Goal: Navigation & Orientation: Find specific page/section

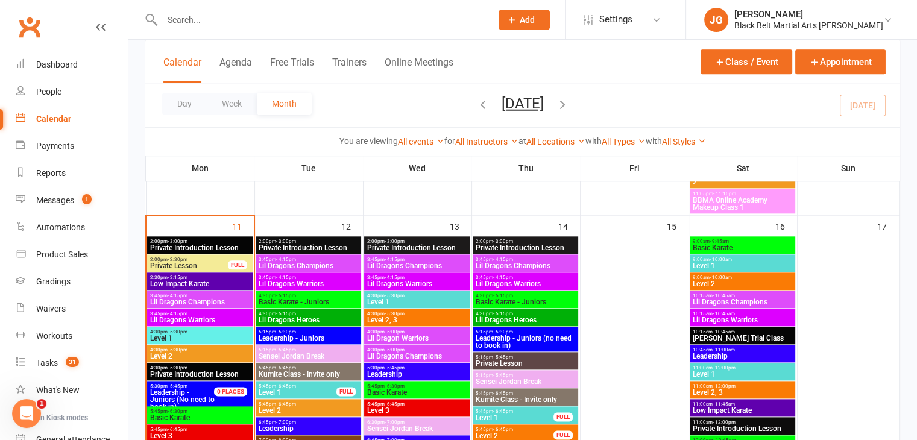
scroll to position [1350, 0]
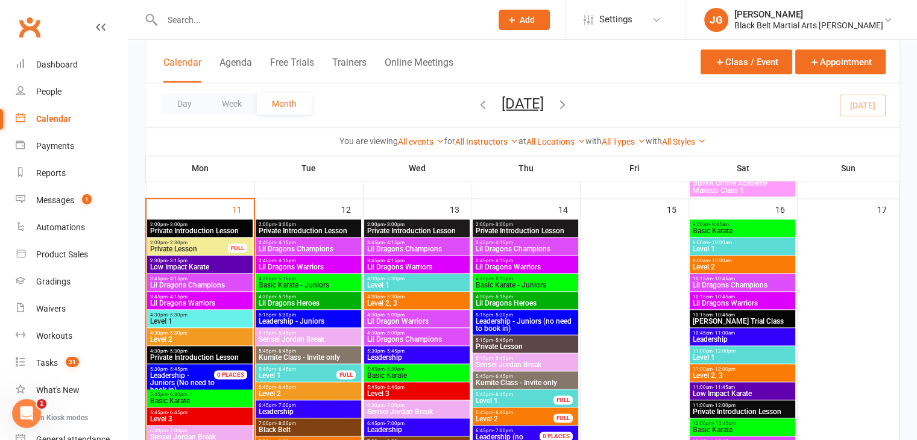
click at [221, 248] on span "Private Lesson" at bounding box center [188, 248] width 79 height 7
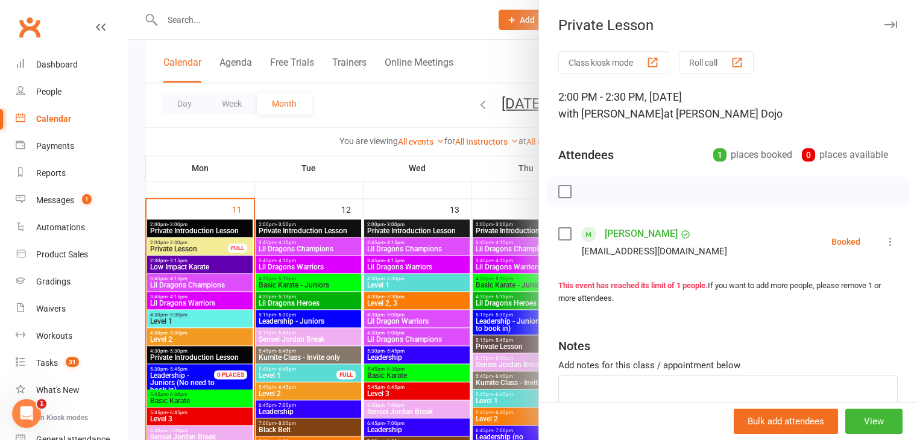
scroll to position [72, 0]
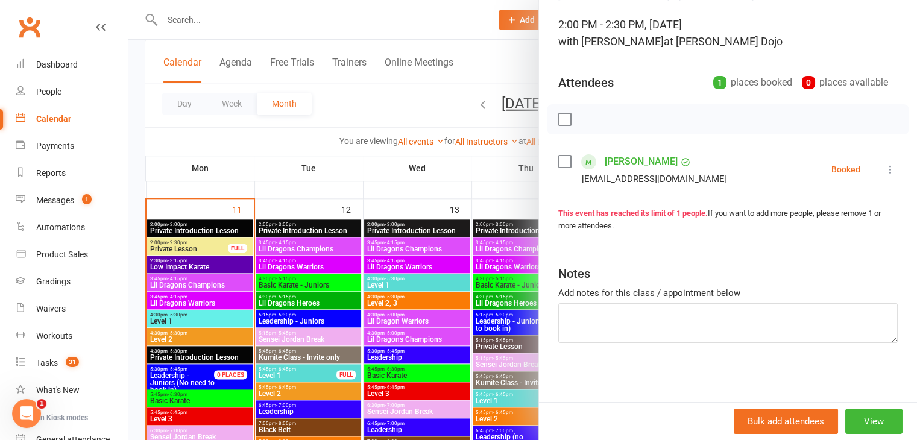
click at [527, 223] on div at bounding box center [522, 220] width 789 height 440
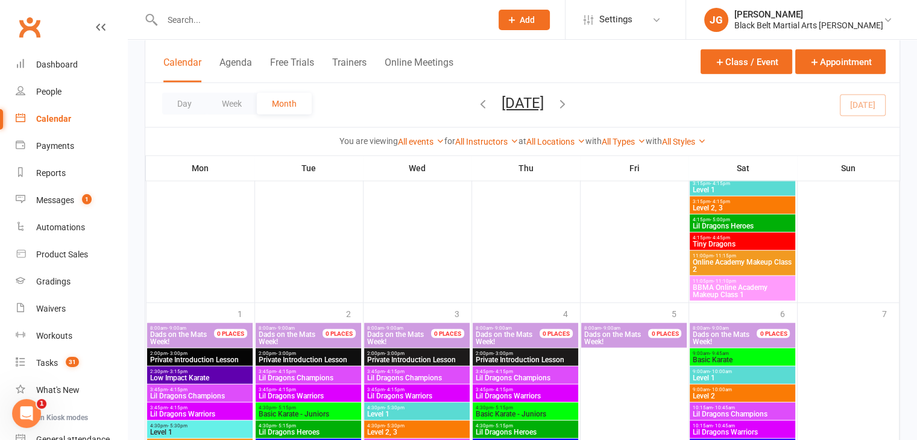
scroll to position [2985, 0]
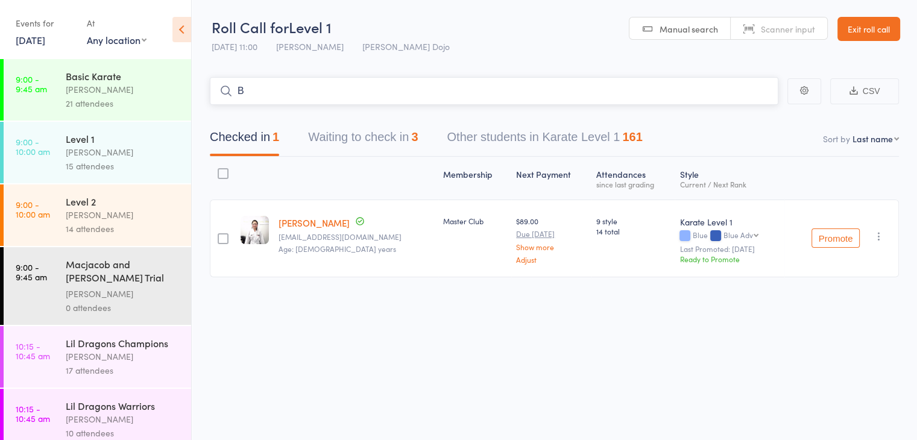
type input "B"
